Goal: Find specific page/section: Find specific page/section

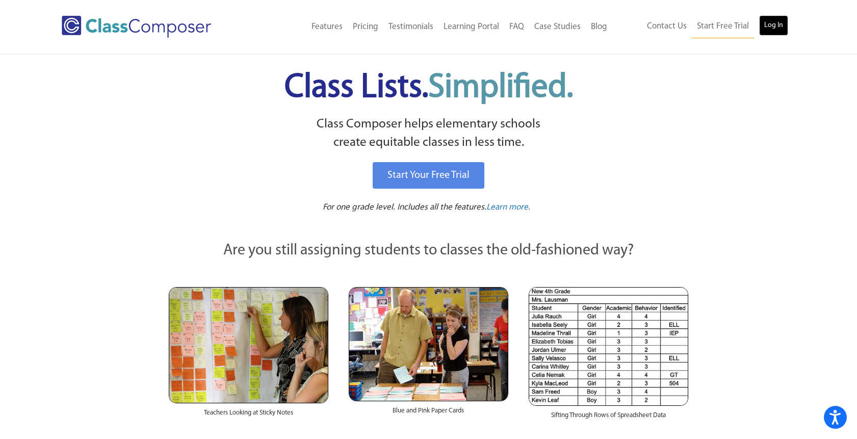
click at [773, 24] on link "Log In" at bounding box center [773, 25] width 29 height 20
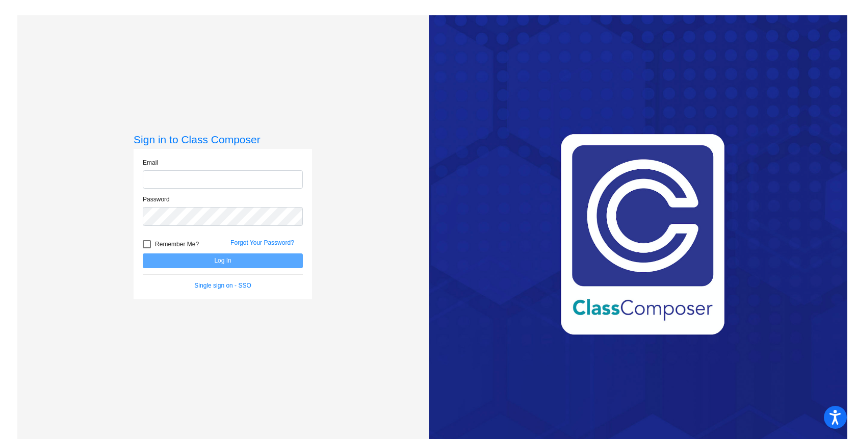
type input "diana.clearwater@svusd.org"
click at [215, 261] on button "Log In" at bounding box center [223, 260] width 160 height 15
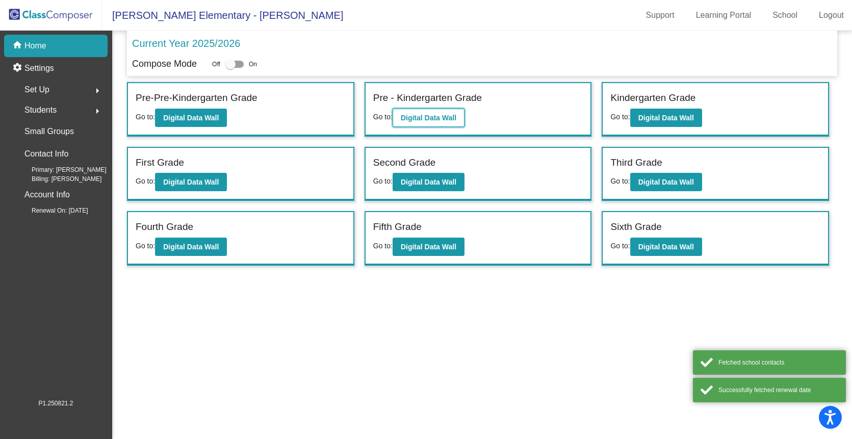
click at [410, 116] on b "Digital Data Wall" at bounding box center [429, 118] width 56 height 8
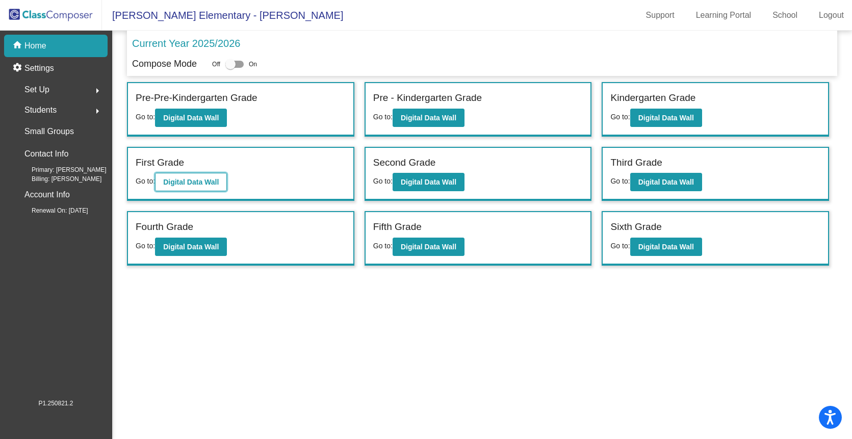
click at [188, 181] on b "Digital Data Wall" at bounding box center [191, 182] width 56 height 8
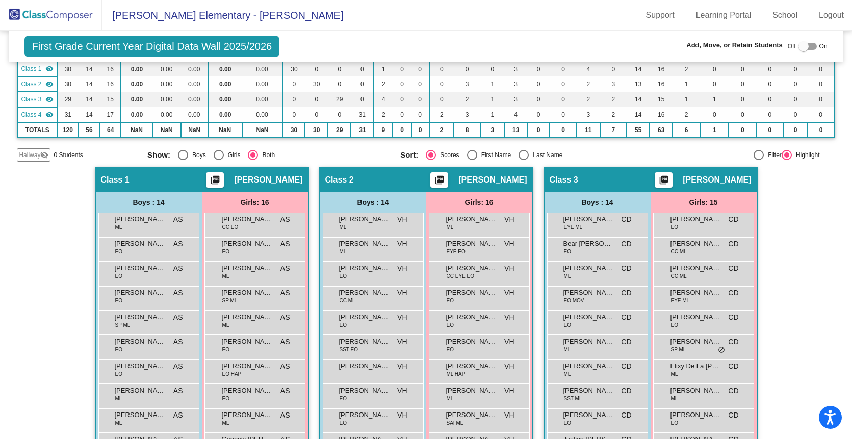
scroll to position [92, 0]
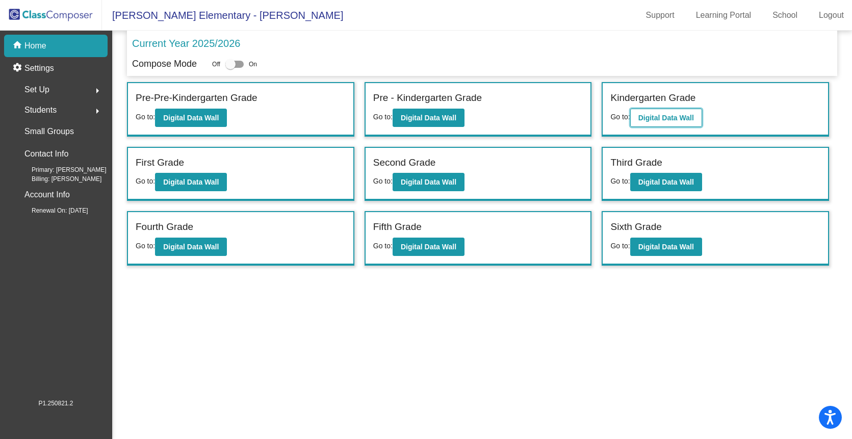
click at [691, 122] on button "Digital Data Wall" at bounding box center [666, 118] width 72 height 18
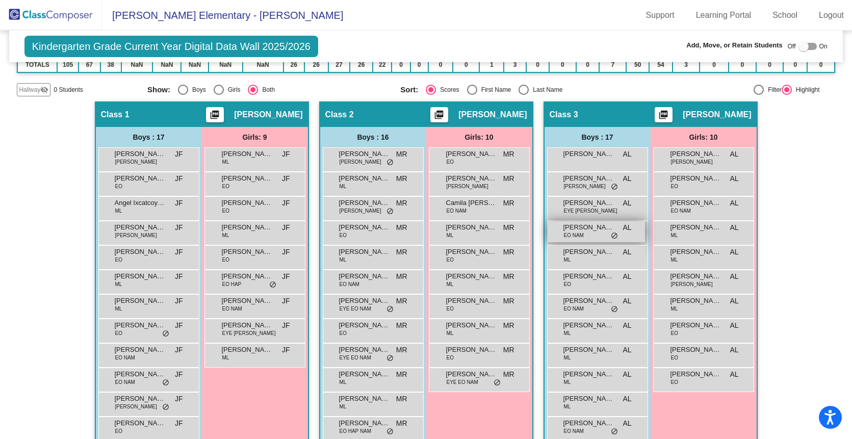
scroll to position [161, 0]
click at [586, 231] on div "Dominic Serrato Mandujano EO NAM AL lock do_not_disturb_alt" at bounding box center [595, 231] width 97 height 21
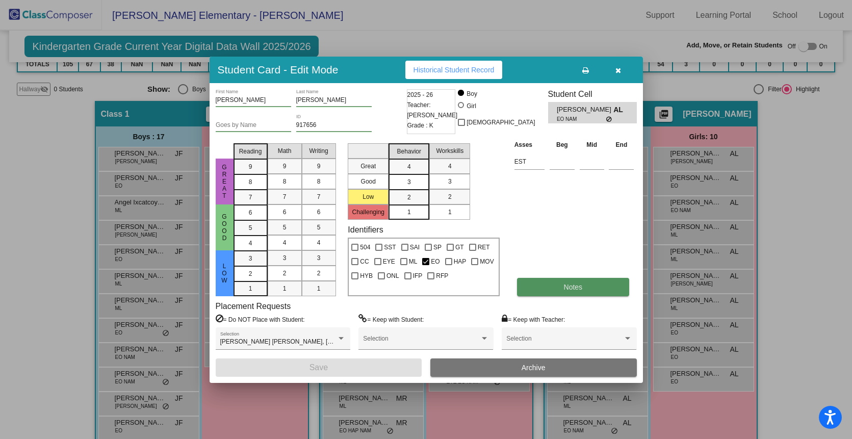
click at [554, 285] on button "Notes" at bounding box center [573, 287] width 112 height 18
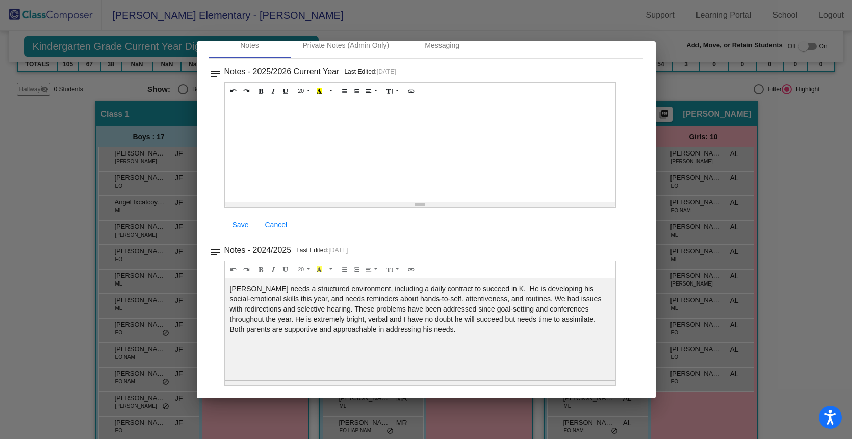
scroll to position [53, 0]
